Goal: Transaction & Acquisition: Purchase product/service

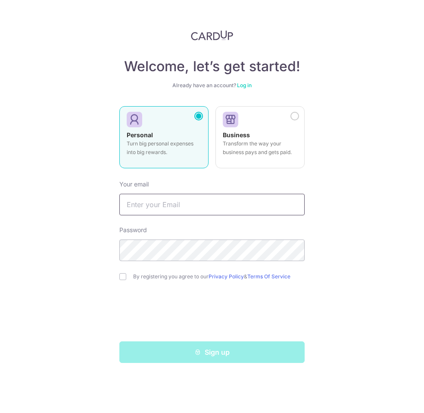
click at [163, 208] on input "text" at bounding box center [212, 205] width 186 height 22
click at [67, 196] on div "Welcome, let’s get started! Already have an account? Log in Personal Turn big p…" at bounding box center [212, 206] width 424 height 413
click at [175, 208] on input "text" at bounding box center [212, 205] width 186 height 22
type input "yanatatiana@gmail.com"
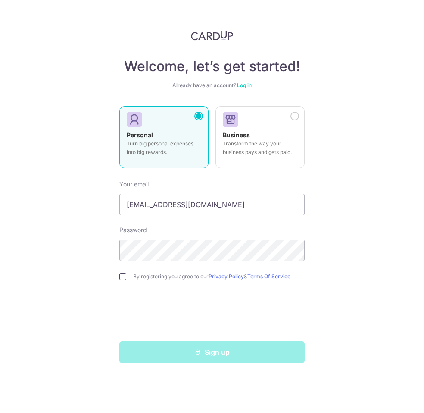
click at [125, 276] on input "checkbox" at bounding box center [122, 276] width 7 height 7
checkbox input "true"
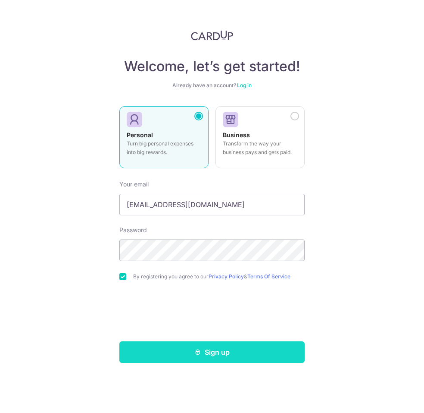
click at [189, 356] on button "Sign up" at bounding box center [212, 352] width 186 height 22
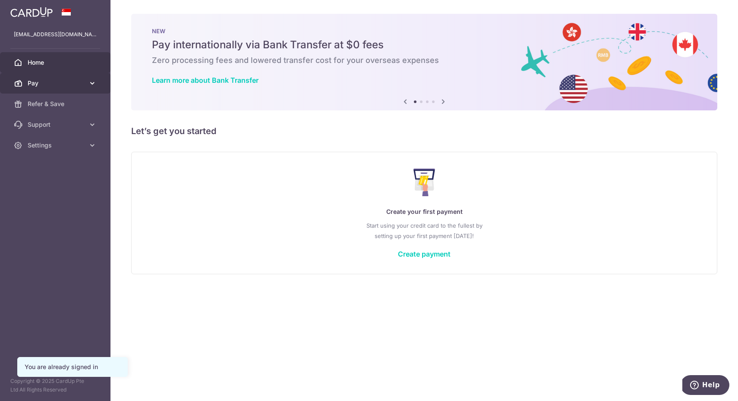
click at [90, 81] on icon at bounding box center [92, 83] width 9 height 9
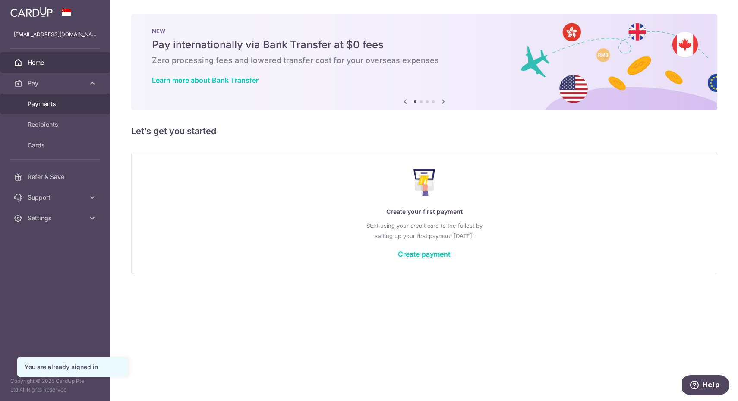
click at [69, 105] on span "Payments" at bounding box center [56, 104] width 57 height 9
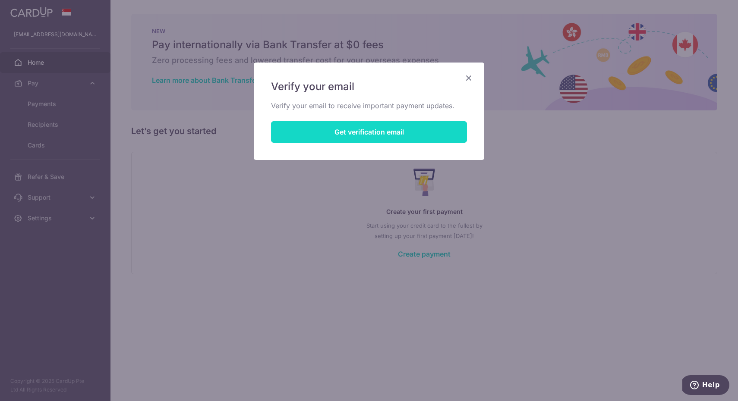
click at [380, 131] on button "Get verification email" at bounding box center [369, 132] width 196 height 22
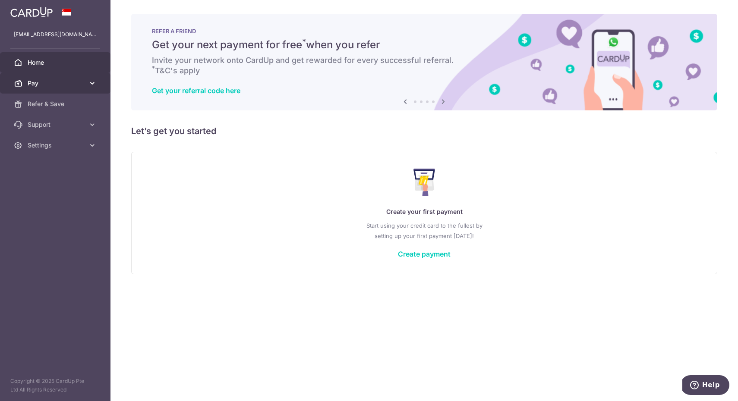
click at [64, 84] on span "Pay" at bounding box center [56, 83] width 57 height 9
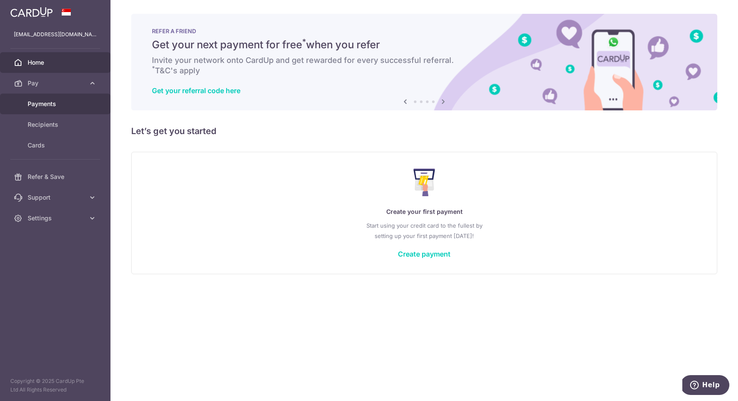
click at [57, 107] on span "Payments" at bounding box center [56, 104] width 57 height 9
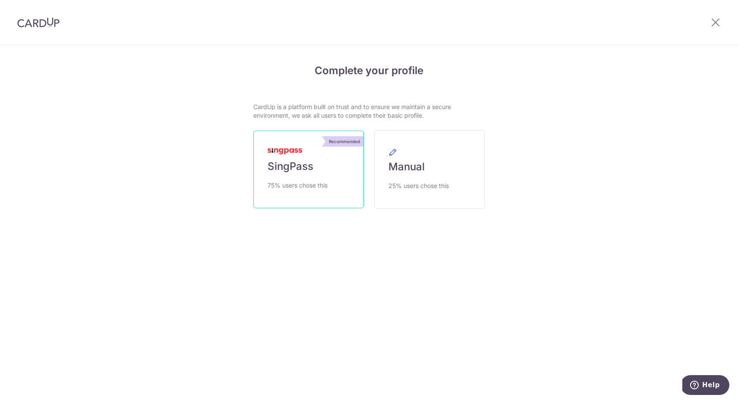
click at [307, 152] on link "Recommended SingPass 75% users chose this" at bounding box center [308, 170] width 110 height 78
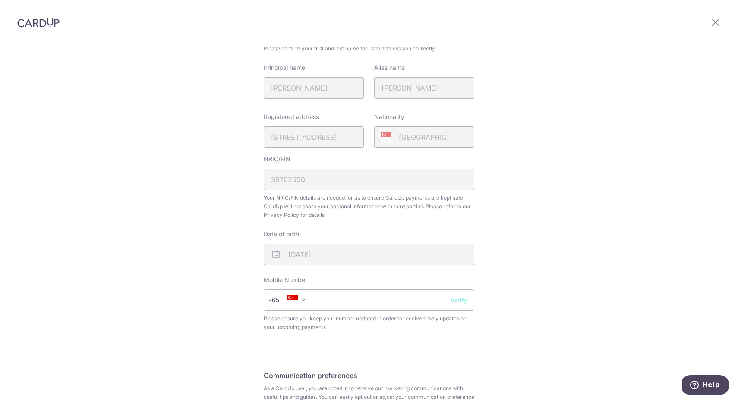
scroll to position [157, 0]
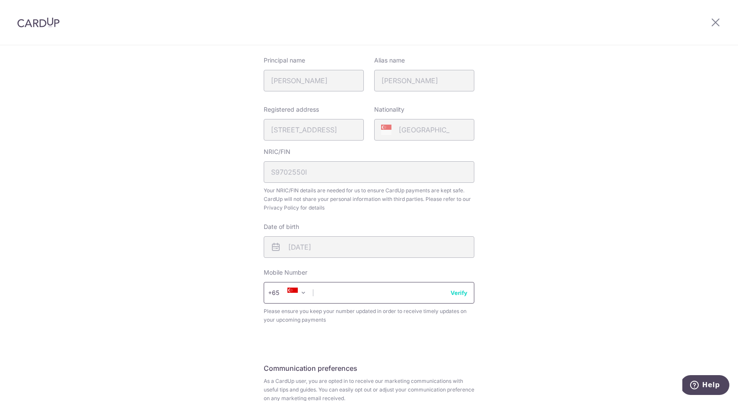
type input "9"
type input "96316211"
click at [499, 318] on div "Review your details Your Details Please provide your full name as per your NRIC…" at bounding box center [369, 185] width 738 height 593
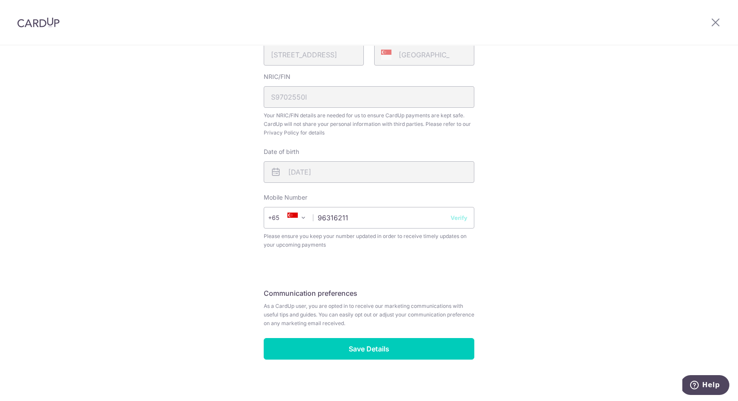
scroll to position [231, 0]
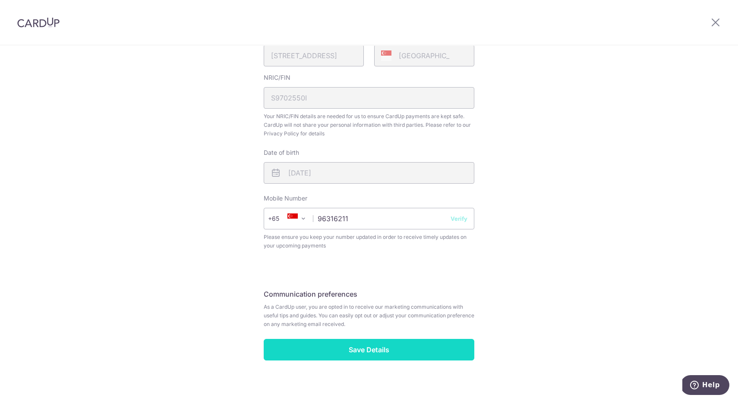
click at [410, 343] on input "Save Details" at bounding box center [369, 350] width 211 height 22
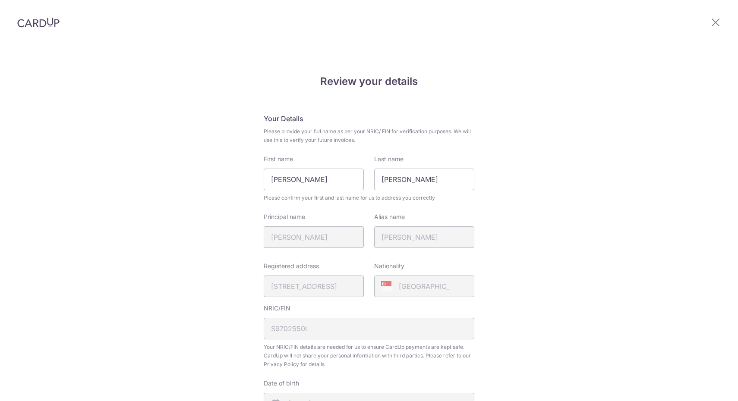
scroll to position [243, 0]
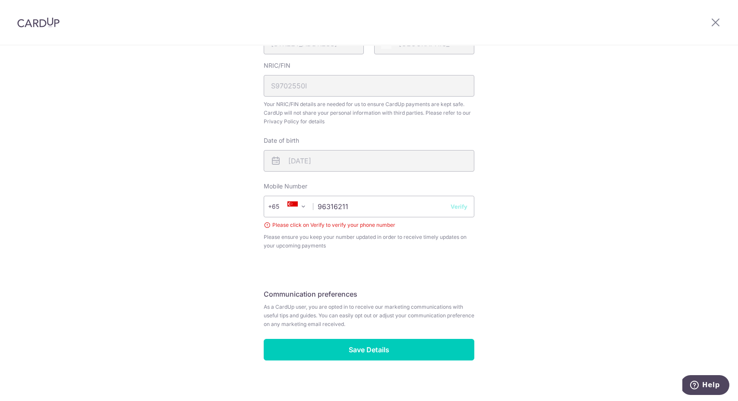
click at [463, 202] on button "Verify" at bounding box center [458, 206] width 17 height 9
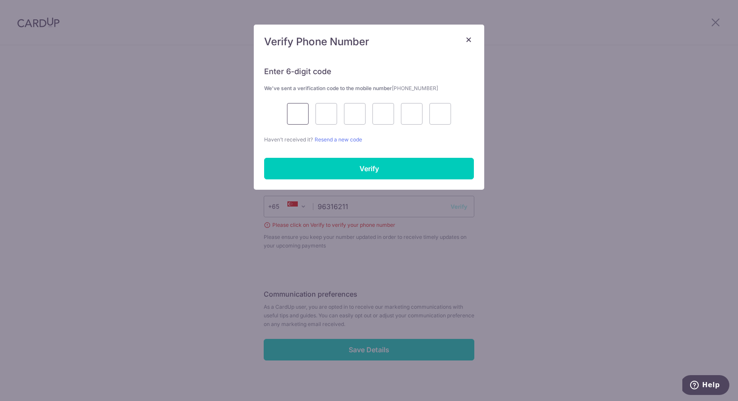
click at [302, 115] on input "text" at bounding box center [298, 114] width 22 height 22
type input "3"
type input "8"
type input "4"
type input "7"
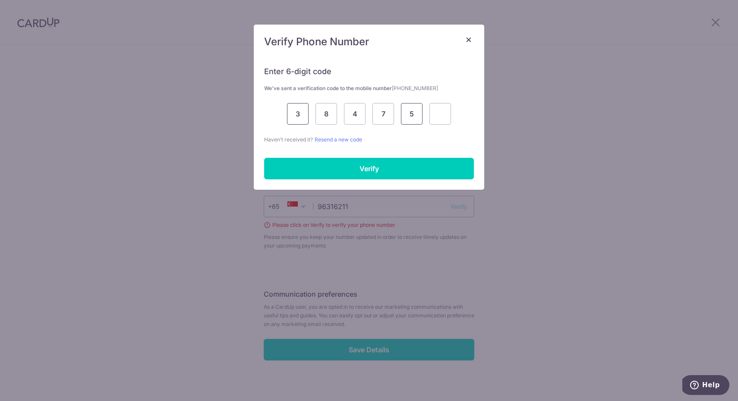
type input "5"
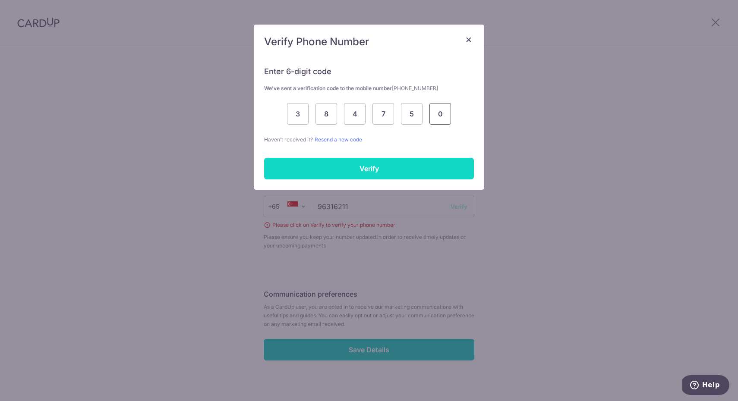
type input "0"
click at [352, 160] on input "Verify" at bounding box center [369, 169] width 210 height 22
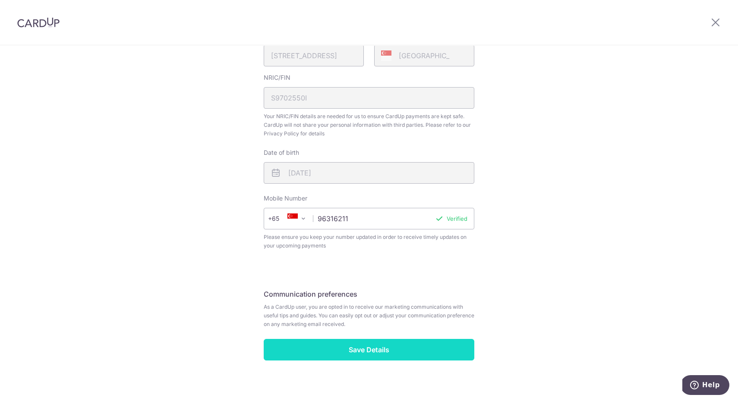
click at [406, 343] on input "Save Details" at bounding box center [369, 350] width 211 height 22
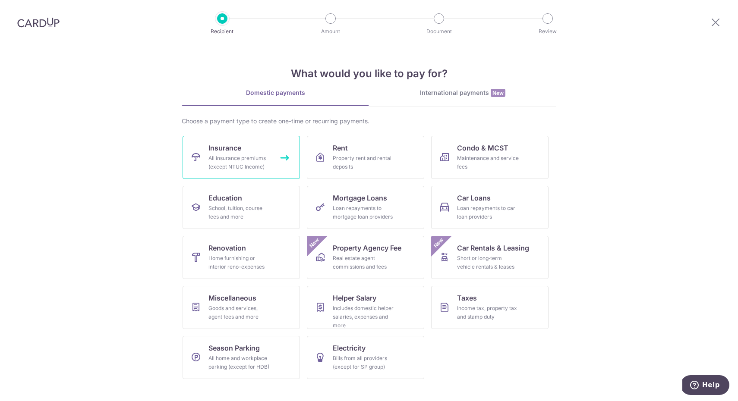
click at [256, 164] on div "All insurance premiums (except NTUC Income)" at bounding box center [239, 162] width 62 height 17
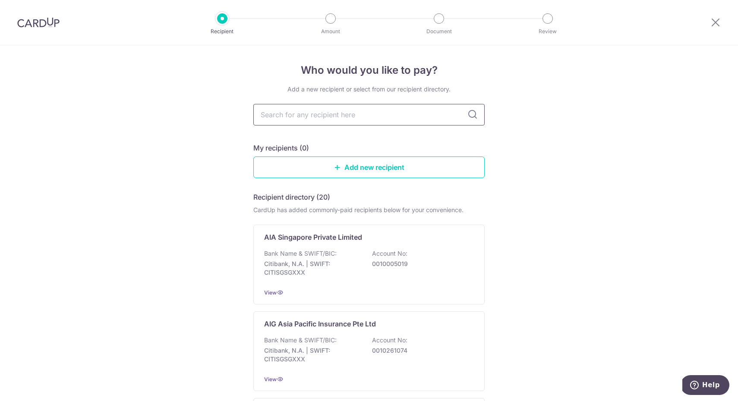
click at [289, 116] on input "text" at bounding box center [368, 115] width 231 height 22
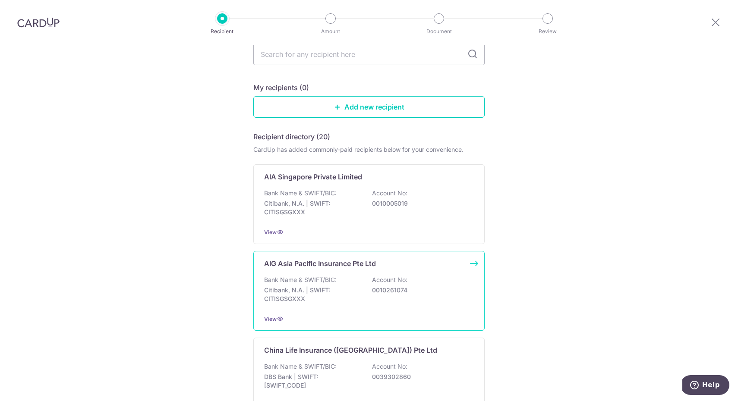
scroll to position [79, 0]
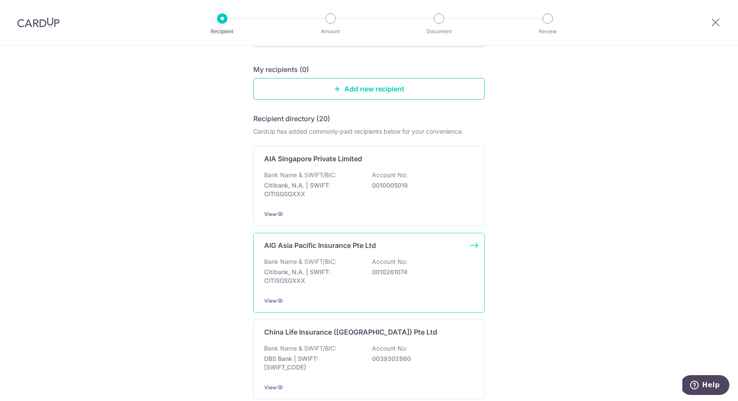
click at [339, 264] on div "Bank Name & SWIFT/BIC: Citibank, N.A. | SWIFT: CITISGSGXXX Account No: 00102610…" at bounding box center [369, 274] width 210 height 32
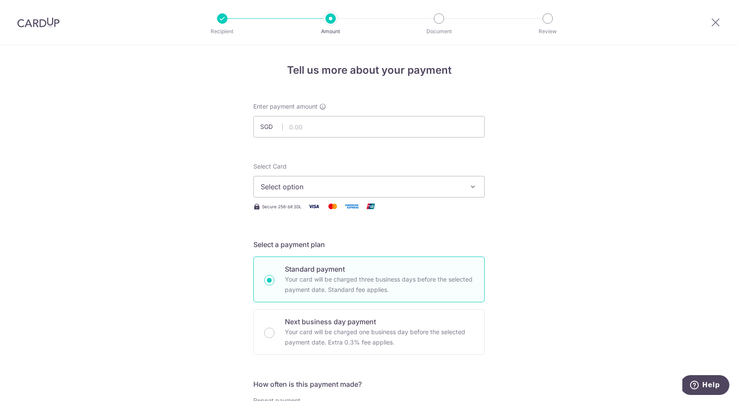
click at [443, 187] on span "Select option" at bounding box center [361, 187] width 201 height 10
click at [309, 127] on input "text" at bounding box center [368, 127] width 231 height 22
type input "872.00"
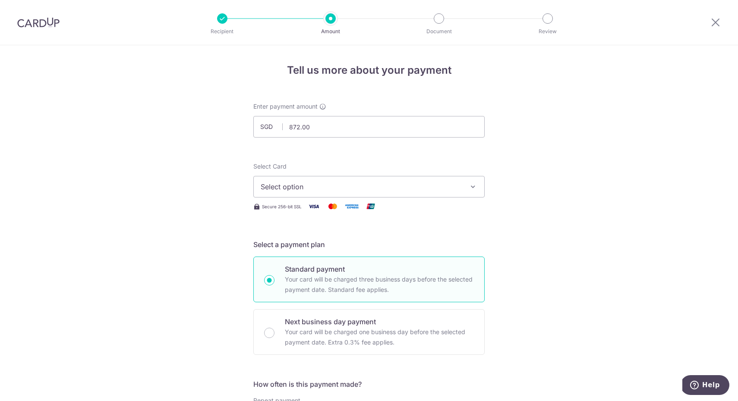
click at [341, 188] on span "Select option" at bounding box center [361, 187] width 201 height 10
click at [329, 214] on span "Add credit card" at bounding box center [376, 211] width 201 height 9
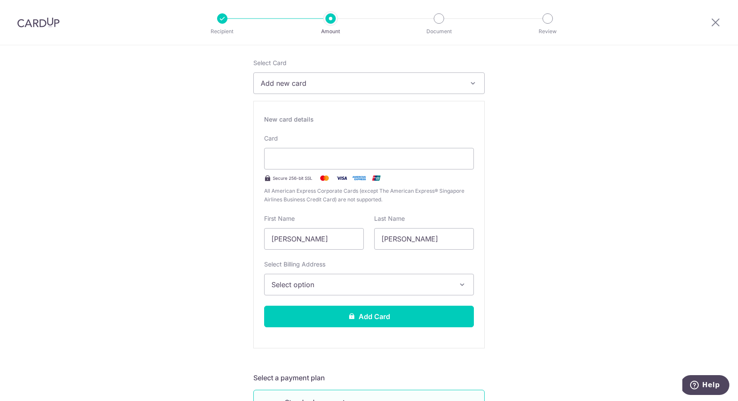
scroll to position [124, 0]
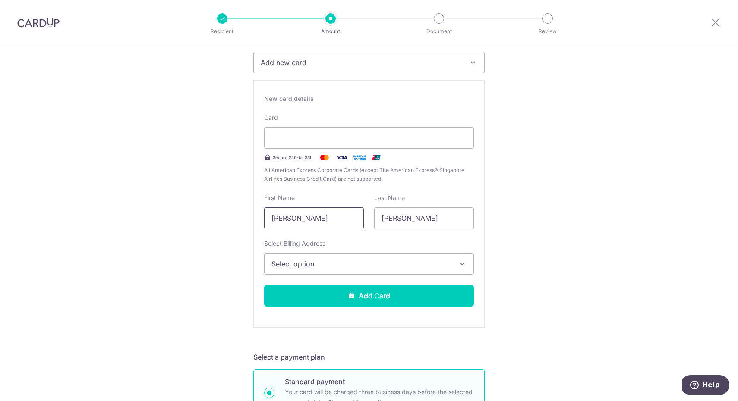
click at [325, 215] on input "[PERSON_NAME]" at bounding box center [314, 219] width 100 height 22
type input "[PERSON_NAME]"
click at [397, 218] on input "[PERSON_NAME]" at bounding box center [424, 219] width 100 height 22
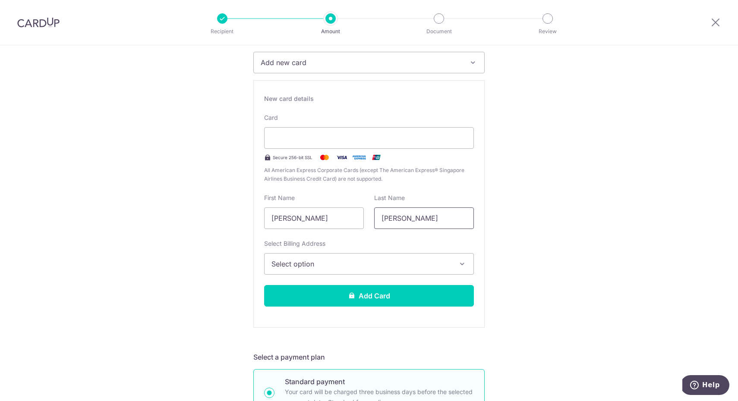
click at [397, 218] on input "[PERSON_NAME]" at bounding box center [424, 219] width 100 height 22
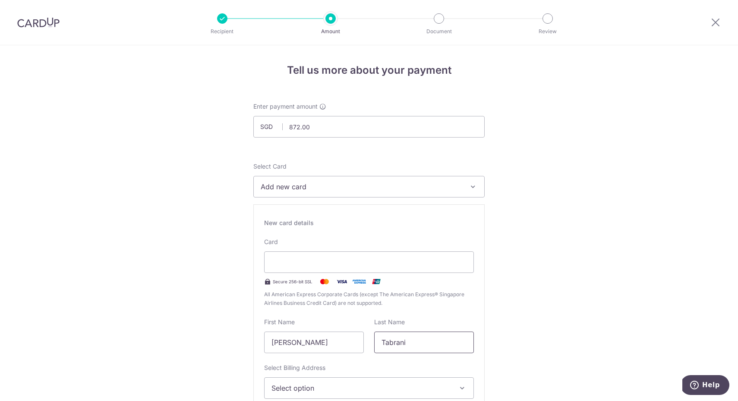
scroll to position [0, 0]
type input "Tabrani"
click at [711, 22] on icon at bounding box center [715, 22] width 10 height 11
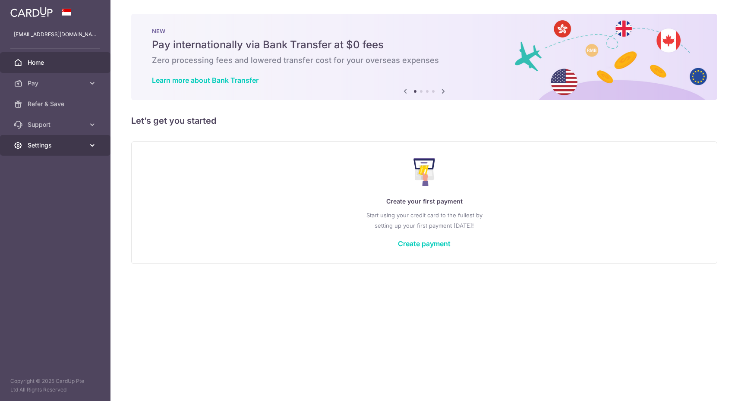
click at [59, 143] on span "Settings" at bounding box center [56, 145] width 57 height 9
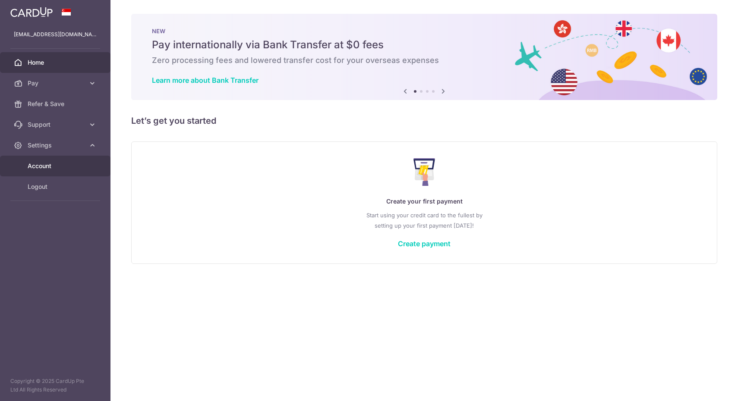
click at [54, 166] on span "Account" at bounding box center [56, 166] width 57 height 9
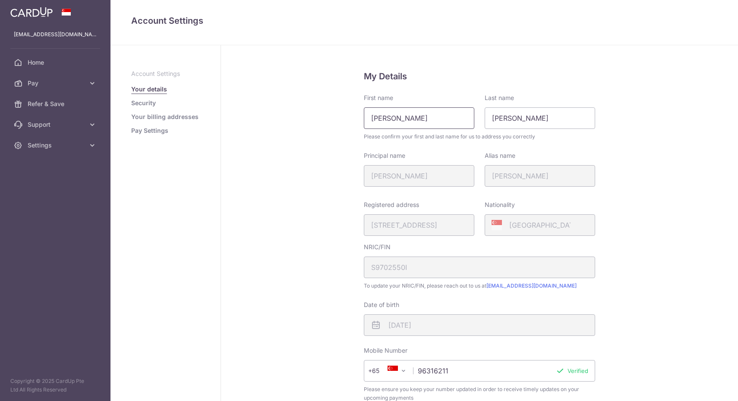
click at [403, 115] on input "[PERSON_NAME]" at bounding box center [419, 118] width 110 height 22
type input "[PERSON_NAME]"
click at [516, 118] on input "[PERSON_NAME]" at bounding box center [539, 118] width 110 height 22
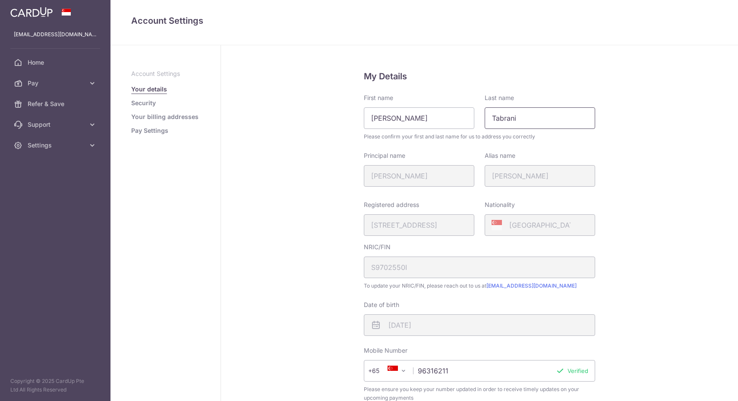
type input "Tabrani"
click at [676, 155] on div "My Details First name Tatiana Last name Tabrani Please confirm your first and l…" at bounding box center [479, 299] width 517 height 508
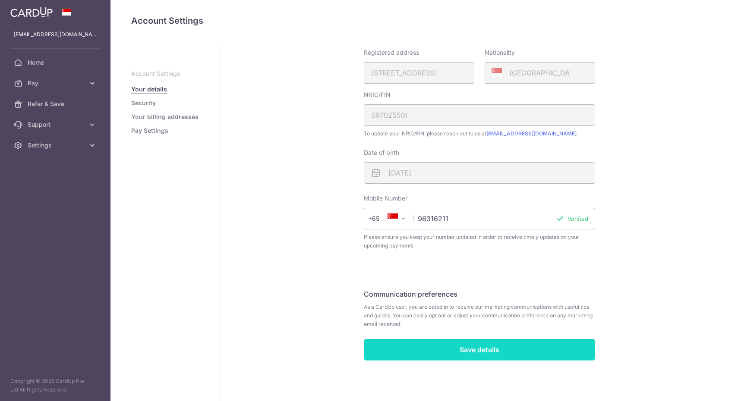
scroll to position [145, 0]
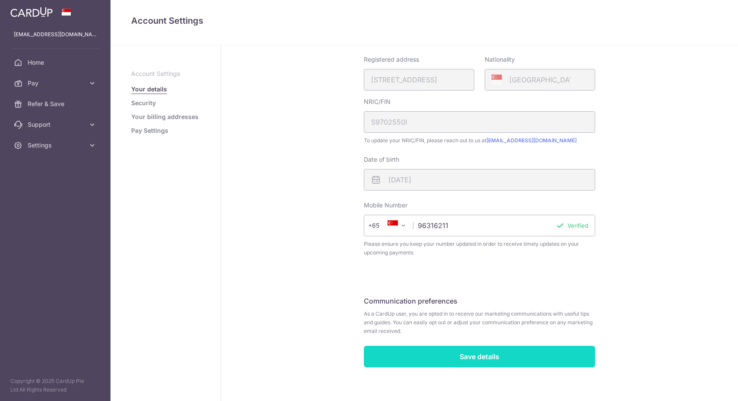
click at [500, 348] on input "Save details" at bounding box center [479, 357] width 231 height 22
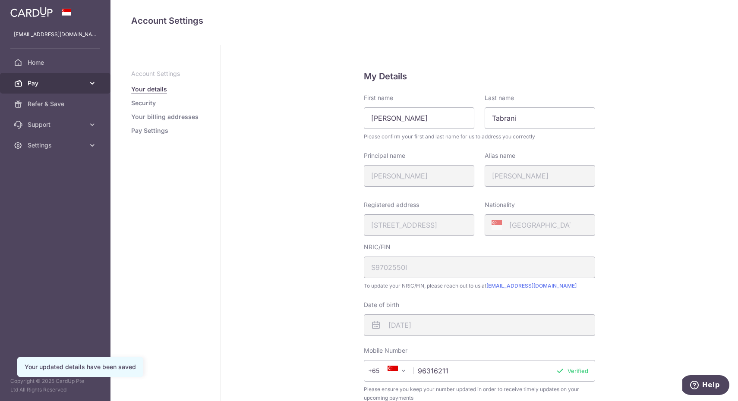
click at [46, 82] on span "Pay" at bounding box center [56, 83] width 57 height 9
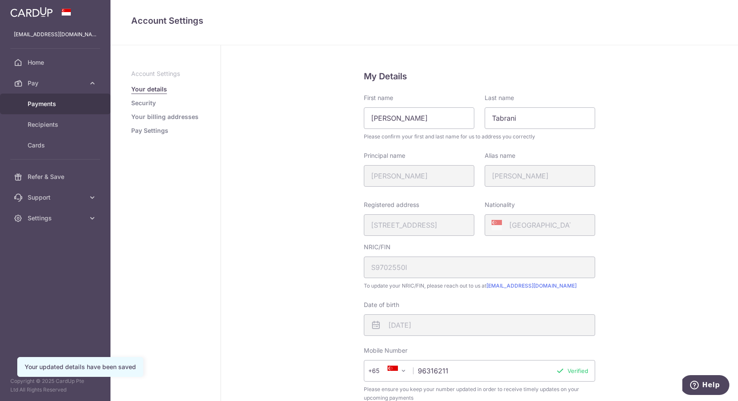
click at [60, 102] on span "Payments" at bounding box center [56, 104] width 57 height 9
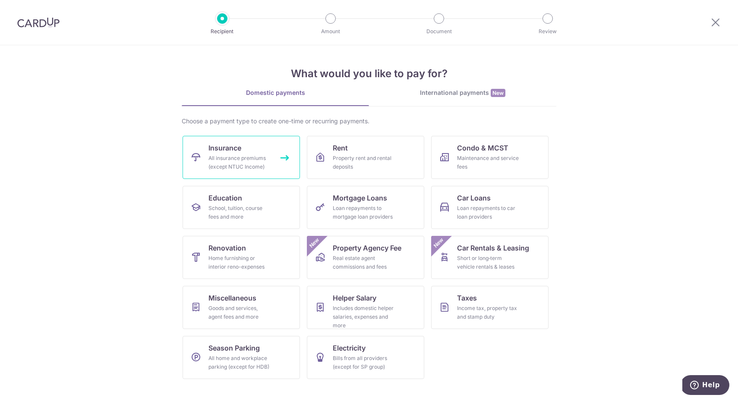
click at [230, 166] on div "All insurance premiums (except NTUC Income)" at bounding box center [239, 162] width 62 height 17
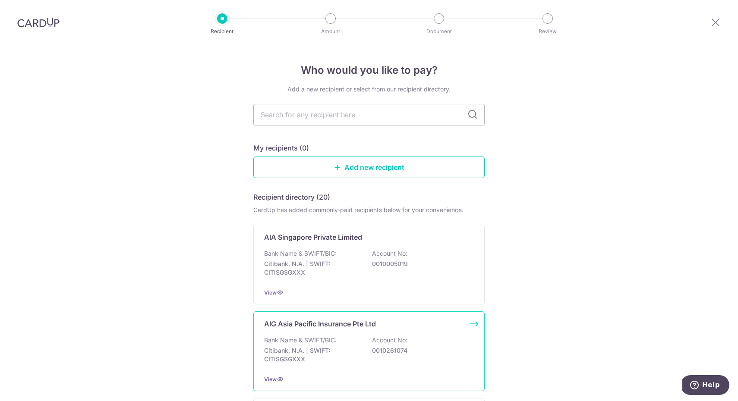
click at [306, 339] on p "Bank Name & SWIFT/BIC:" at bounding box center [300, 340] width 72 height 9
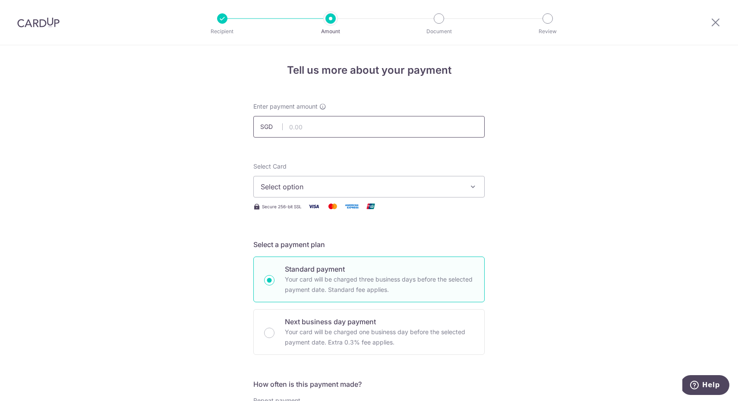
click at [293, 127] on input "text" at bounding box center [368, 127] width 231 height 22
type input "872.00"
click at [299, 181] on button "Select option" at bounding box center [368, 187] width 231 height 22
click at [298, 212] on span "Add credit card" at bounding box center [376, 211] width 201 height 9
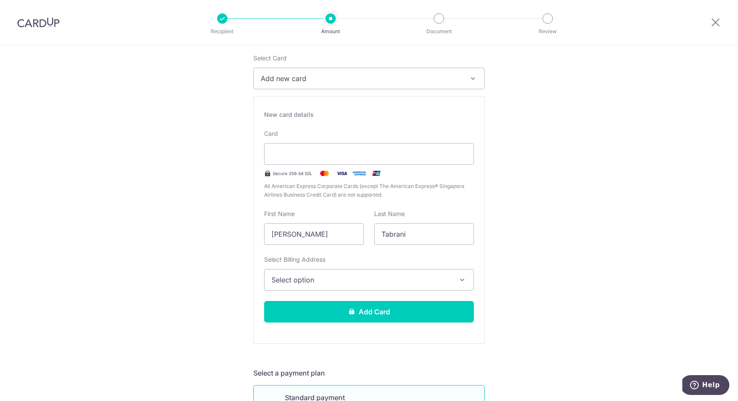
scroll to position [121, 0]
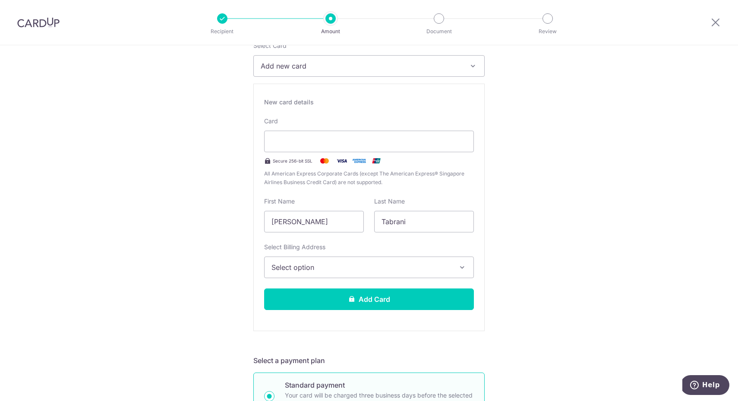
click at [350, 266] on span "Select option" at bounding box center [360, 267] width 179 height 10
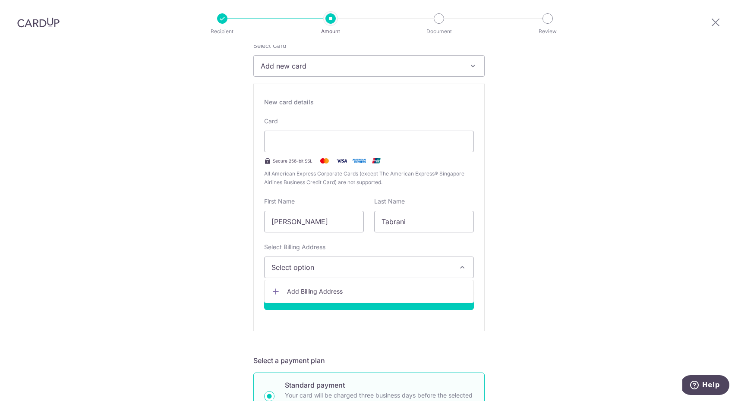
click at [339, 290] on span "Add Billing Address" at bounding box center [376, 291] width 179 height 9
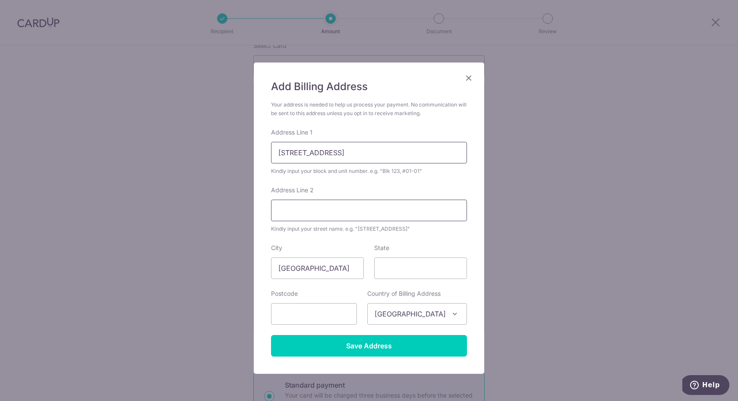
type input "[STREET_ADDRESS]"
type input "#05-01"
type input "457266"
click at [364, 244] on div "City [GEOGRAPHIC_DATA]" at bounding box center [317, 261] width 103 height 35
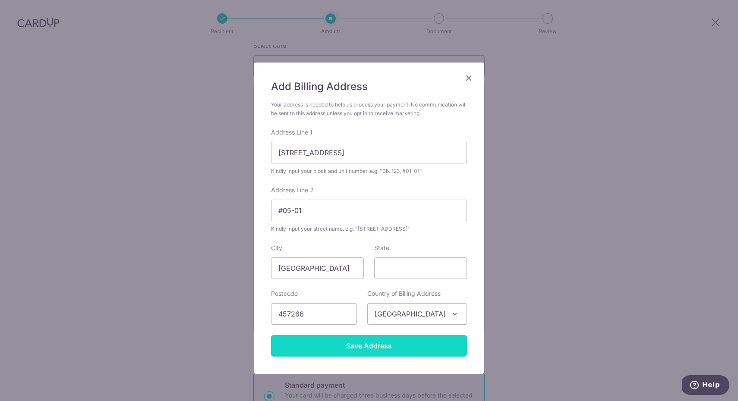
click at [366, 351] on input "Save Address" at bounding box center [369, 346] width 196 height 22
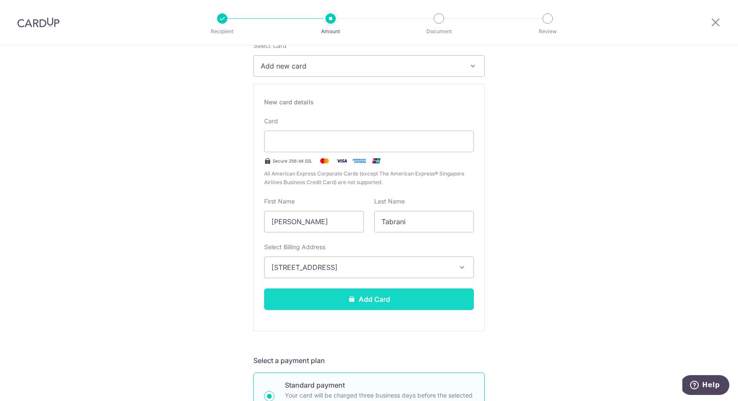
click at [380, 304] on button "Add Card" at bounding box center [369, 300] width 210 height 22
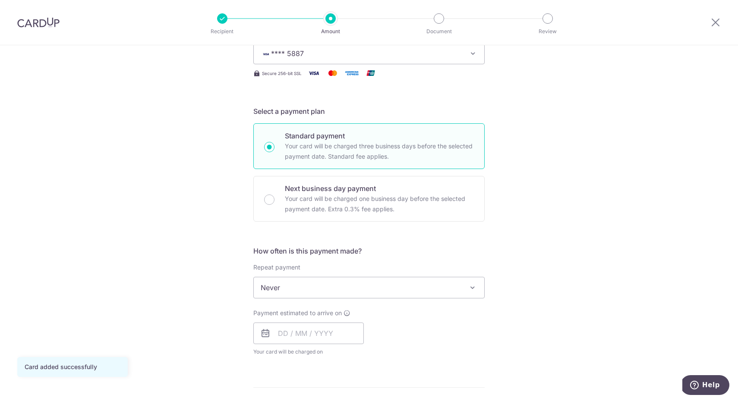
scroll to position [172, 0]
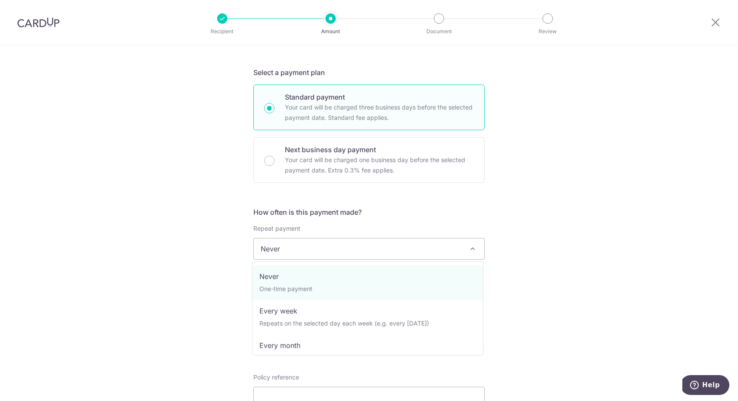
click at [417, 249] on span "Never" at bounding box center [369, 249] width 230 height 21
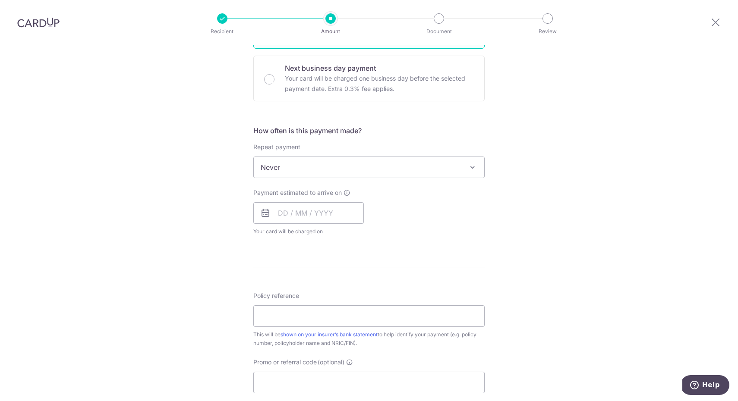
scroll to position [253, 0]
click at [286, 214] on input "text" at bounding box center [308, 214] width 110 height 22
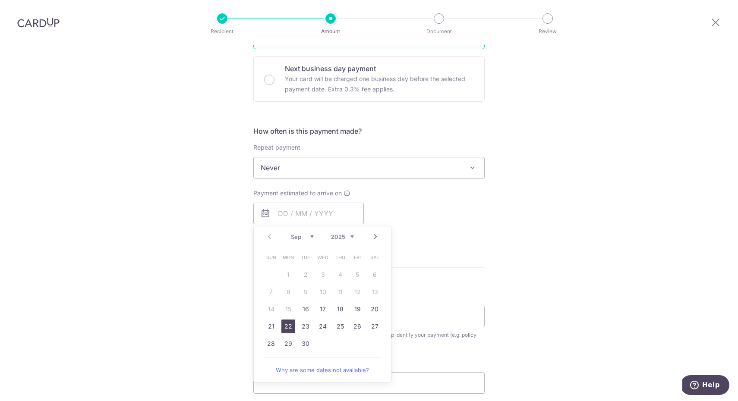
click at [287, 329] on link "22" at bounding box center [288, 327] width 14 height 14
type input "22/09/2025"
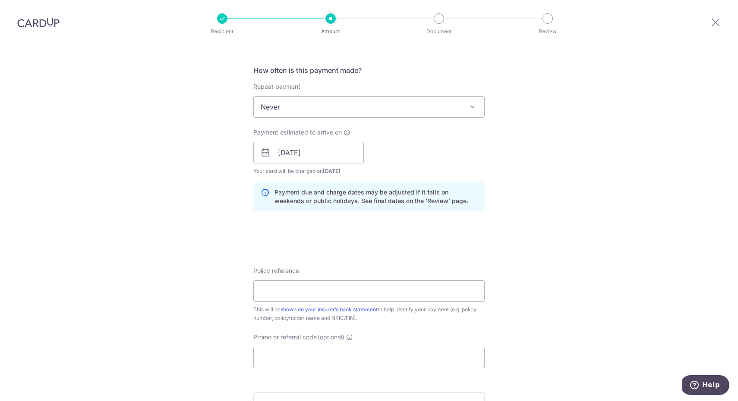
scroll to position [329, 0]
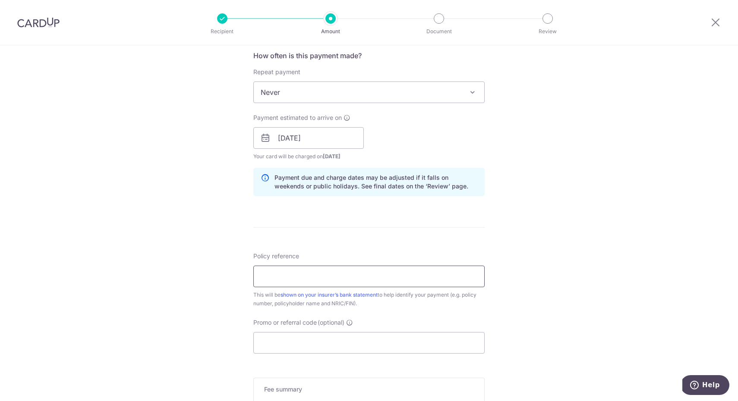
click at [343, 283] on input "Policy reference" at bounding box center [368, 277] width 231 height 22
type input "7220111419-03 V1"
click at [160, 280] on div "Tell us more about your payment Enter payment amount SGD 872.00 872.00 Card add…" at bounding box center [369, 125] width 738 height 816
click at [336, 296] on link "shown on your insurer’s bank statement" at bounding box center [328, 295] width 97 height 6
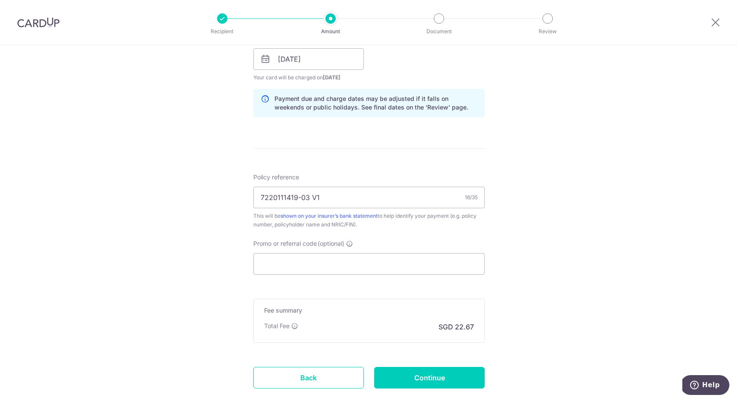
scroll to position [423, 0]
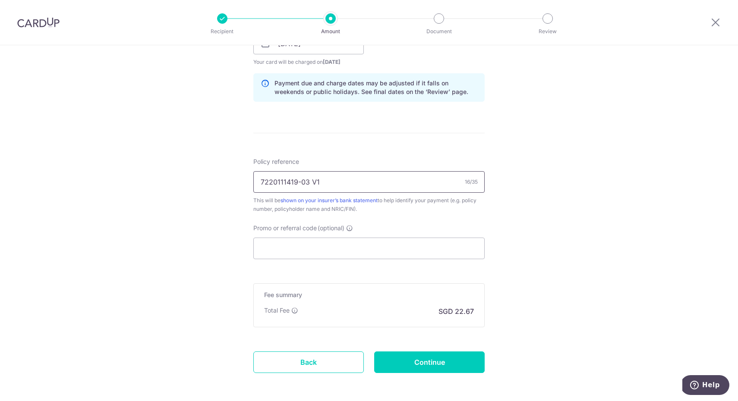
click at [371, 185] on input "7220111419-03 V1" at bounding box center [368, 182] width 231 height 22
click at [402, 220] on div "Policy reference 7220111419-03 V1 16/35 This will be shown on your insurer’s ba…" at bounding box center [368, 208] width 231 height 102
click at [388, 219] on div "Policy reference 7220111419-03 V1 16/35 This will be shown on your insurer’s ba…" at bounding box center [368, 208] width 231 height 102
click at [340, 252] on input "Promo or referral code (optional)" at bounding box center [368, 249] width 231 height 22
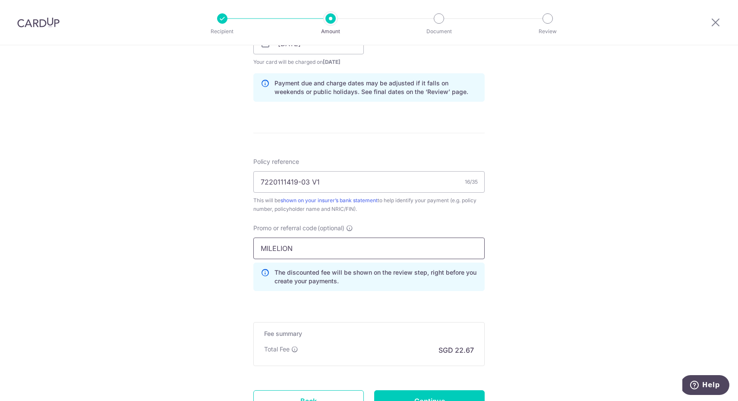
type input "MILELION"
click at [201, 295] on div "Tell us more about your payment Enter payment amount SGD 872.00 872.00 Card add…" at bounding box center [369, 49] width 738 height 855
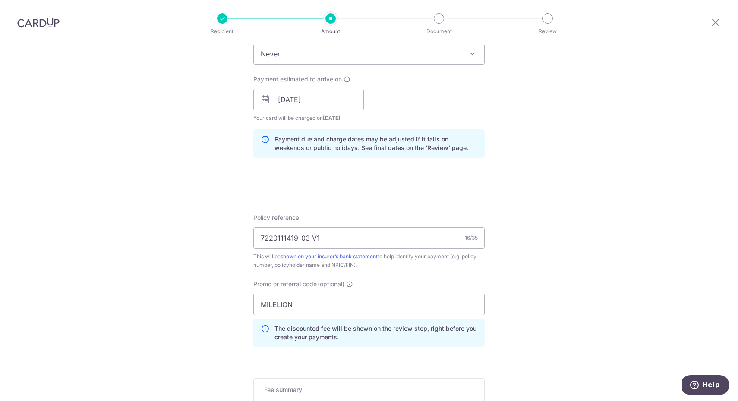
scroll to position [325, 0]
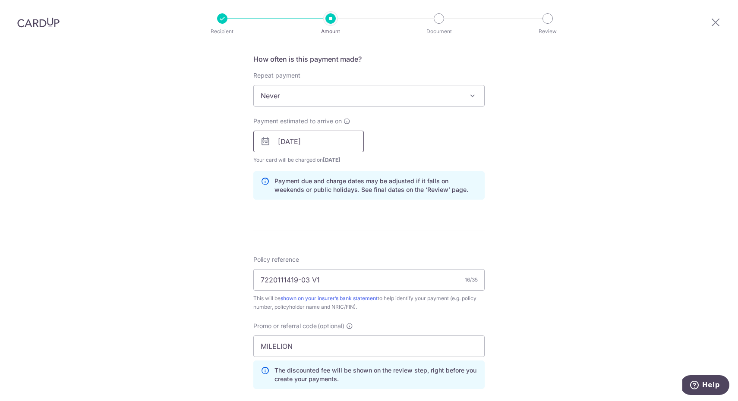
click at [283, 141] on input "22/09/2025" at bounding box center [308, 142] width 110 height 22
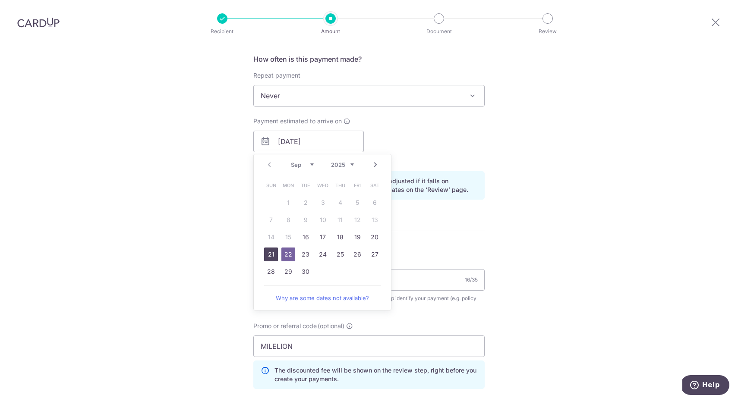
click at [269, 255] on link "21" at bounding box center [271, 255] width 14 height 14
type input "21/09/2025"
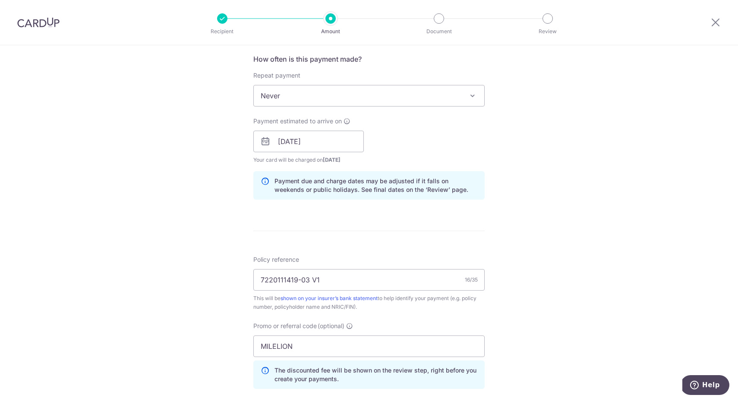
click at [211, 253] on div "Tell us more about your payment Enter payment amount SGD 872.00 872.00 Card add…" at bounding box center [369, 147] width 738 height 855
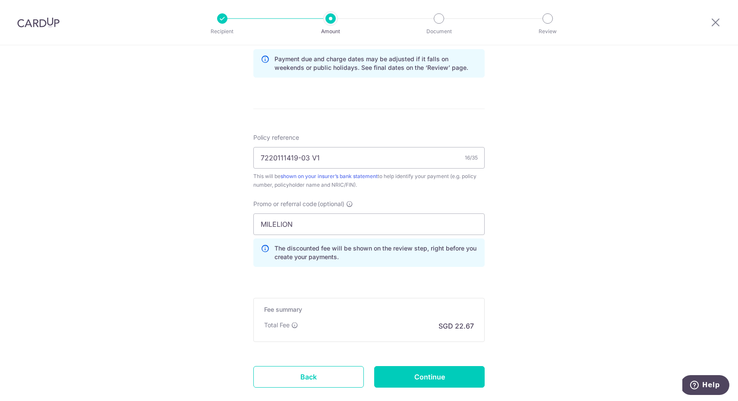
scroll to position [454, 0]
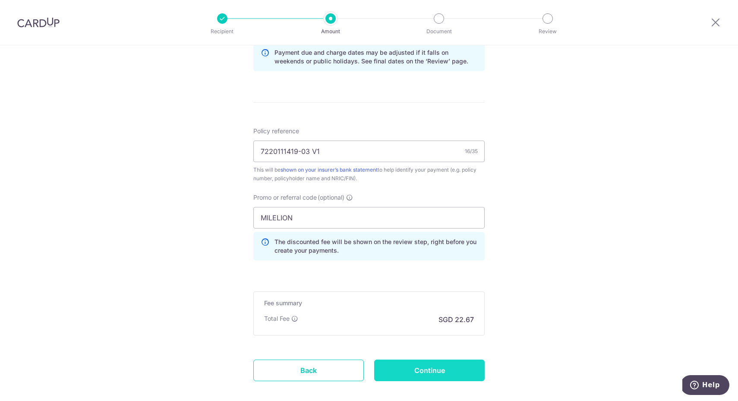
click at [422, 374] on input "Continue" at bounding box center [429, 371] width 110 height 22
type input "Create Schedule"
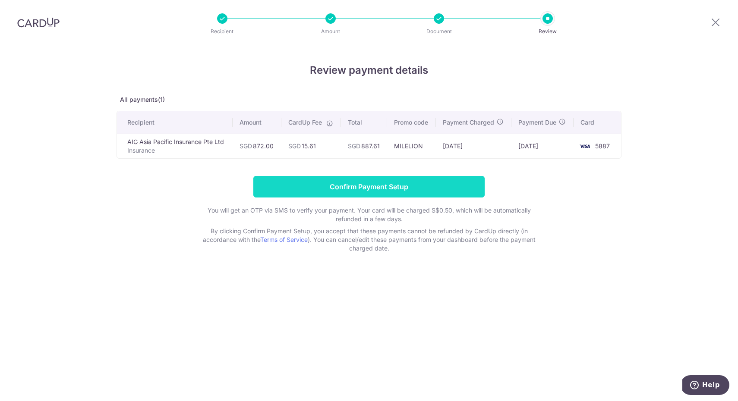
click at [348, 186] on input "Confirm Payment Setup" at bounding box center [368, 187] width 231 height 22
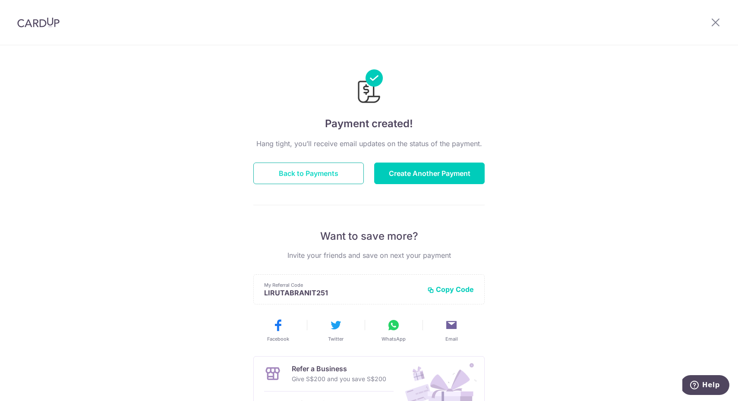
click at [317, 173] on button "Back to Payments" at bounding box center [308, 174] width 110 height 22
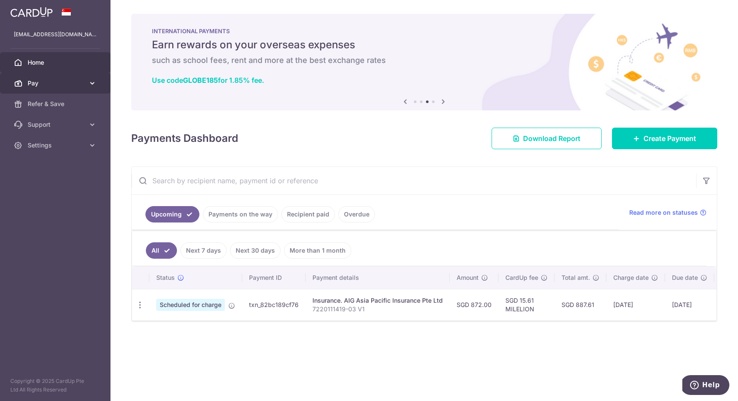
click at [55, 85] on span "Pay" at bounding box center [56, 83] width 57 height 9
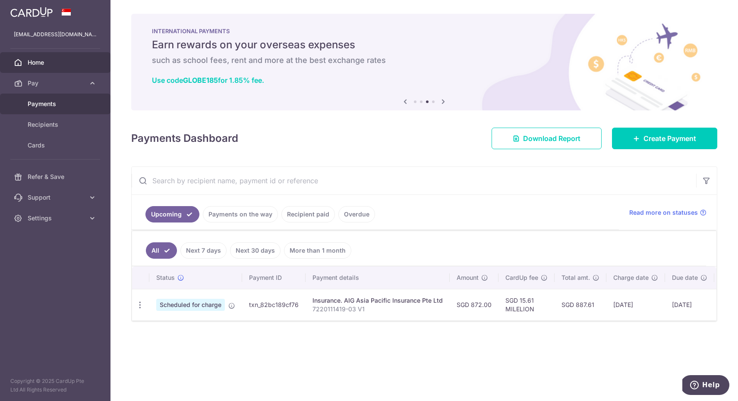
click at [58, 103] on span "Payments" at bounding box center [56, 104] width 57 height 9
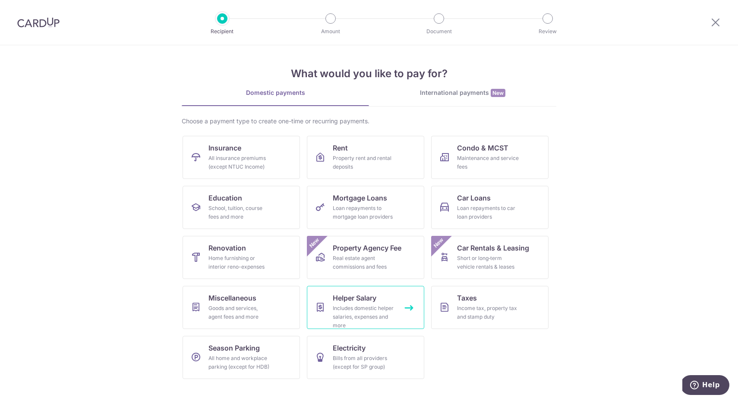
click at [365, 314] on div "Includes domestic helper salaries, expenses and more" at bounding box center [364, 317] width 62 height 26
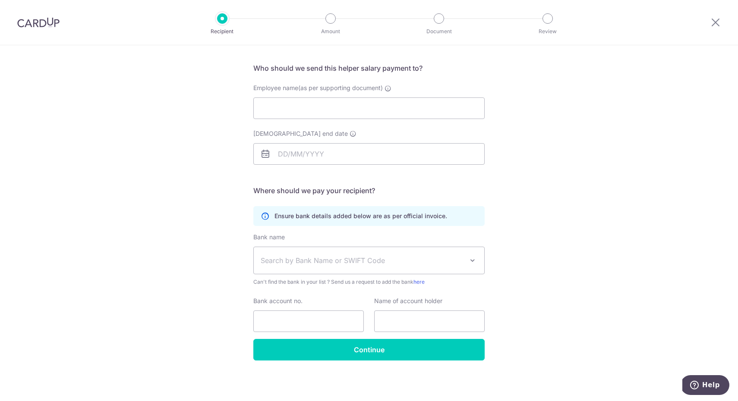
scroll to position [55, 0]
click at [42, 24] on img at bounding box center [38, 22] width 42 height 10
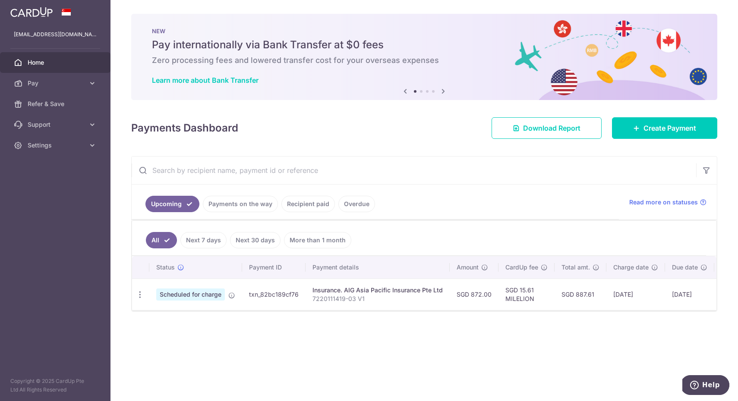
click at [70, 72] on link "Home" at bounding box center [55, 62] width 110 height 21
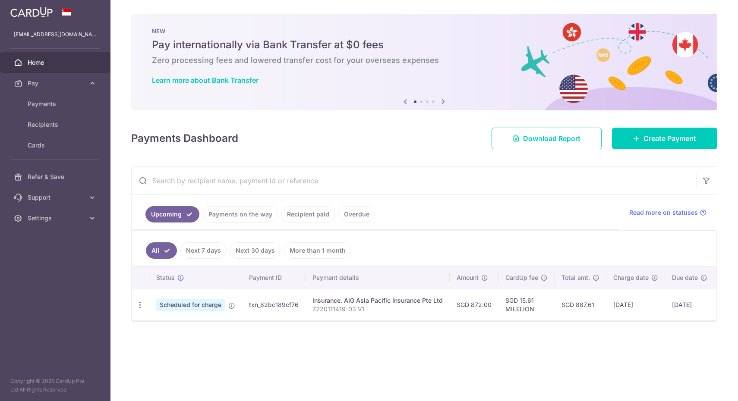
click at [63, 104] on span "Payments" at bounding box center [56, 104] width 57 height 9
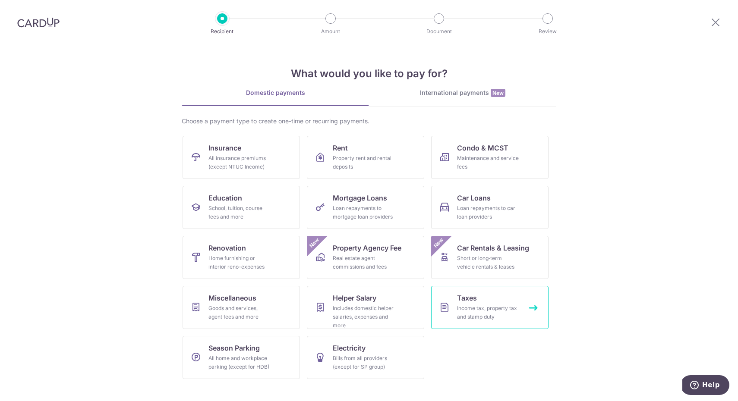
click at [494, 327] on link "Taxes Income tax, property tax and stamp duty" at bounding box center [489, 307] width 117 height 43
click at [239, 151] on span "Insurance" at bounding box center [224, 148] width 33 height 10
